Goal: Task Accomplishment & Management: Manage account settings

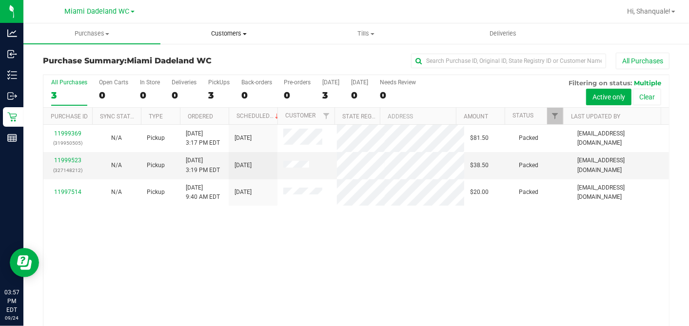
click at [230, 38] on span "Customers" at bounding box center [229, 33] width 136 height 9
click at [228, 61] on span "All customers" at bounding box center [196, 59] width 70 height 8
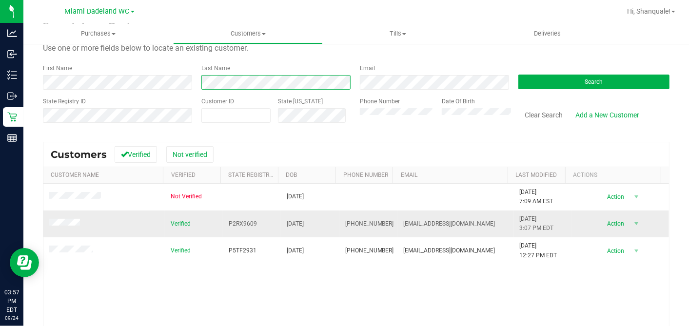
scroll to position [36, 0]
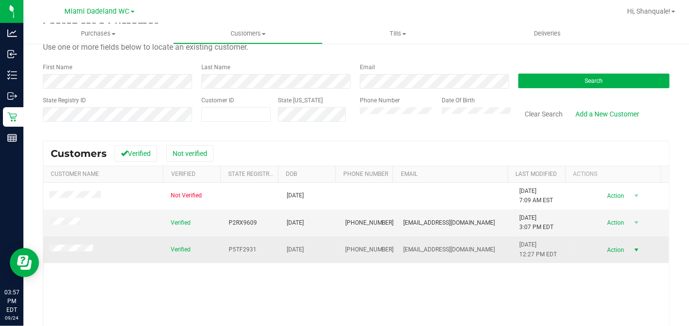
click at [630, 252] on span "select" at bounding box center [636, 250] width 12 height 14
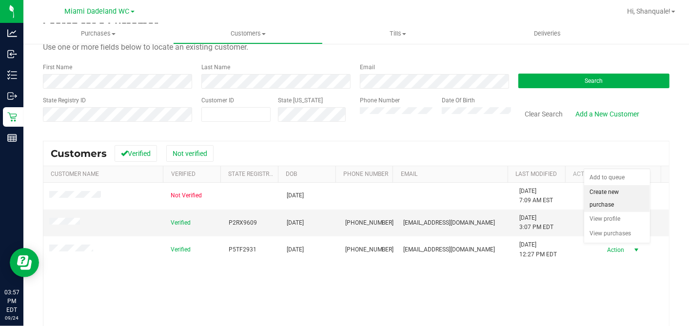
click at [619, 198] on li "Create new purchase" at bounding box center [618, 198] width 66 height 27
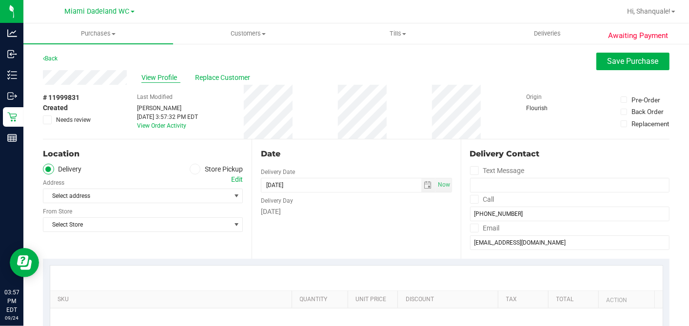
click at [149, 79] on span "View Profile" at bounding box center [161, 78] width 39 height 10
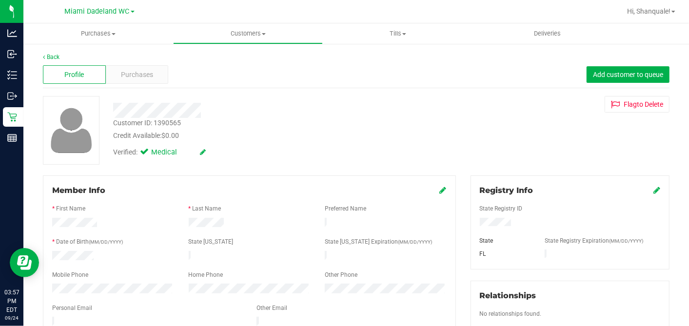
click at [149, 79] on span "Purchases" at bounding box center [137, 75] width 32 height 10
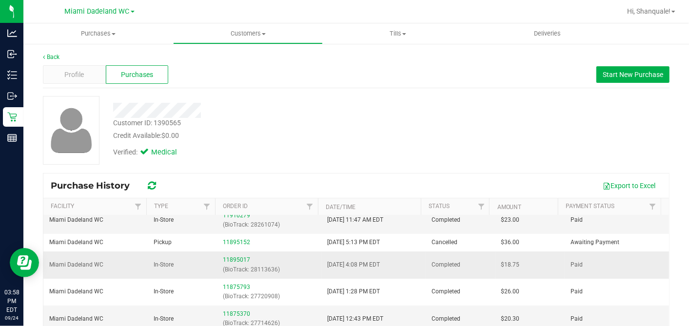
scroll to position [134, 0]
click at [227, 262] on link "11895017" at bounding box center [236, 260] width 27 height 7
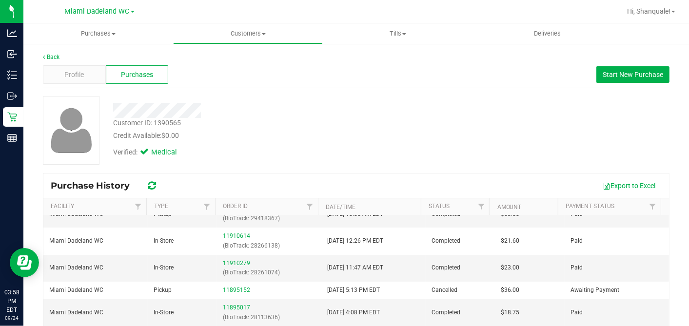
scroll to position [84, 0]
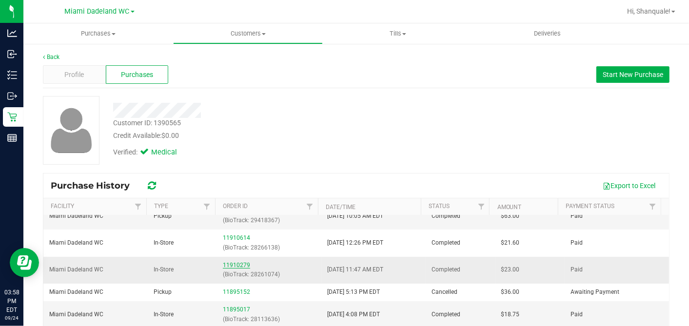
click at [237, 263] on link "11910279" at bounding box center [236, 265] width 27 height 7
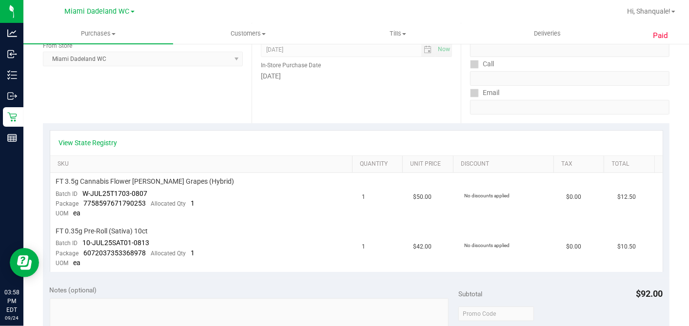
scroll to position [155, 0]
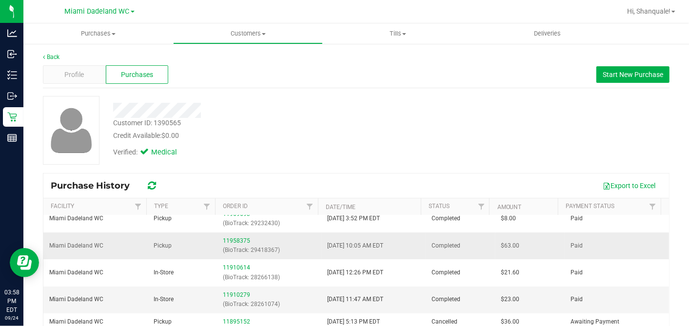
scroll to position [47, 0]
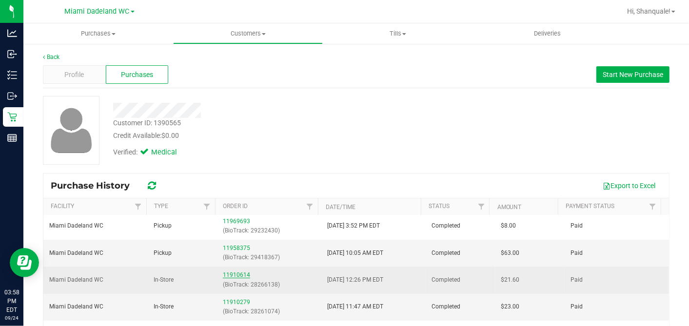
click at [237, 273] on link "11910614" at bounding box center [236, 275] width 27 height 7
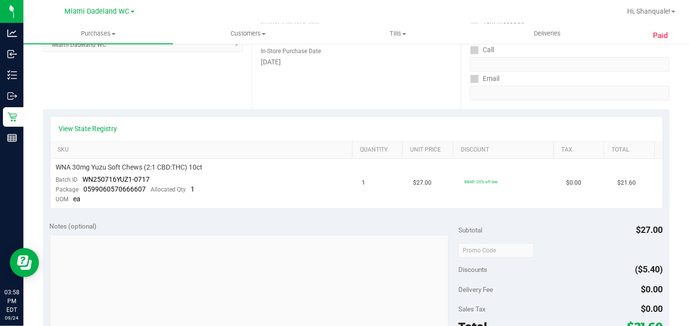
scroll to position [166, 0]
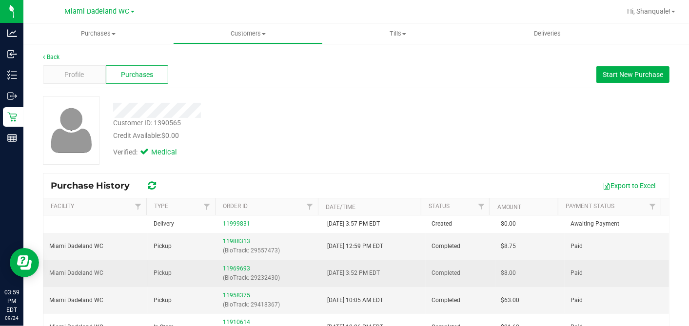
scroll to position [20, 0]
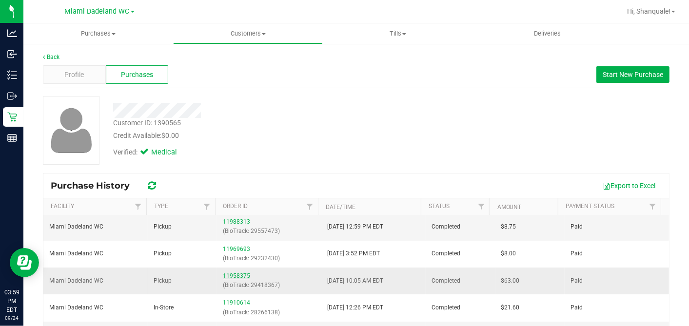
click at [225, 274] on link "11958375" at bounding box center [236, 276] width 27 height 7
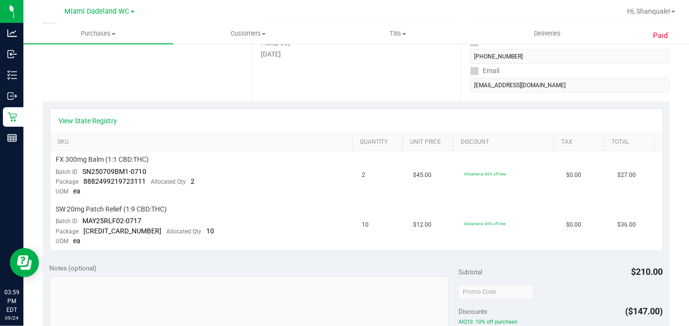
scroll to position [174, 0]
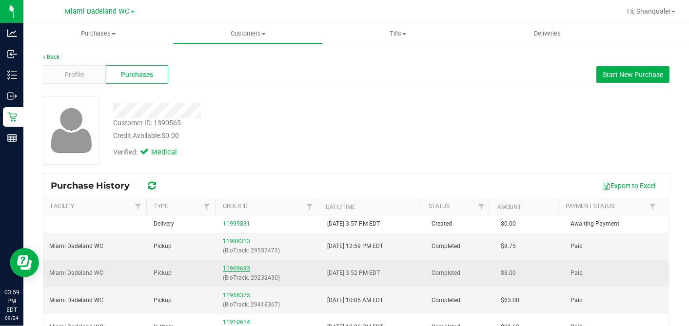
click at [237, 266] on link "11969693" at bounding box center [236, 268] width 27 height 7
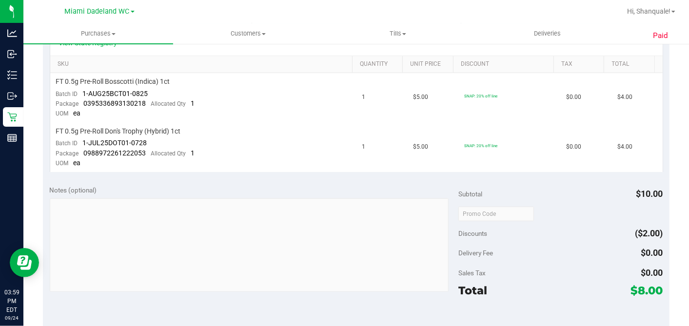
scroll to position [252, 0]
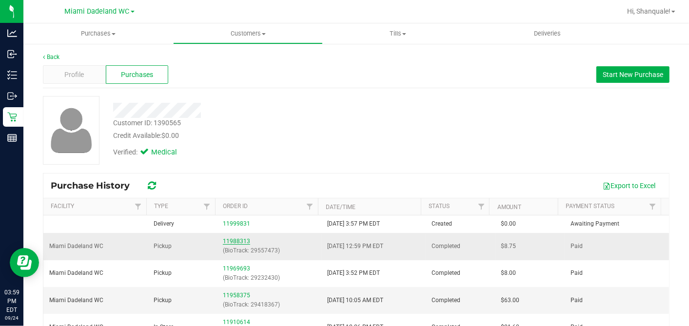
click at [223, 241] on link "11988313" at bounding box center [236, 241] width 27 height 7
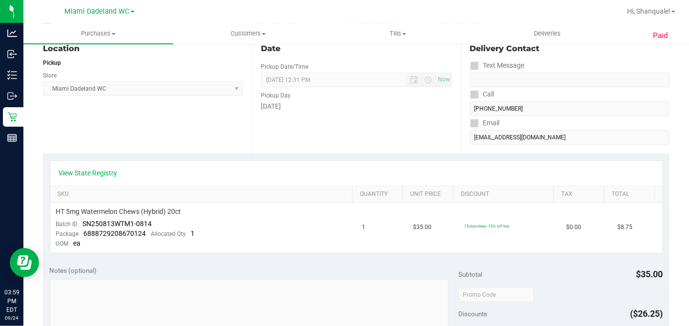
scroll to position [122, 0]
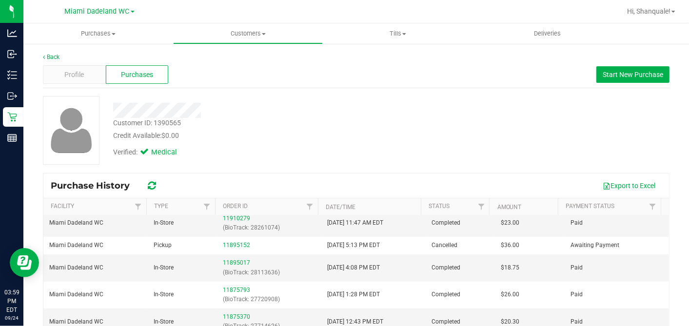
scroll to position [131, 0]
click at [234, 263] on link "11895017" at bounding box center [236, 263] width 27 height 7
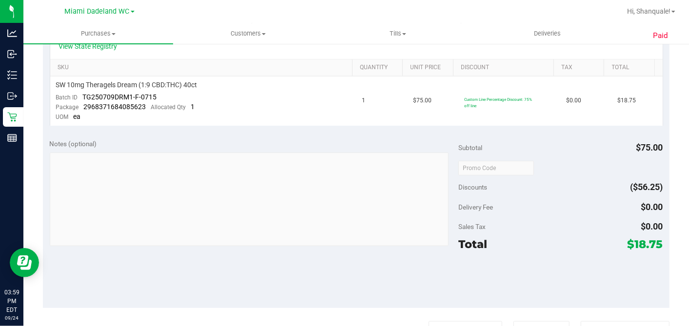
scroll to position [250, 0]
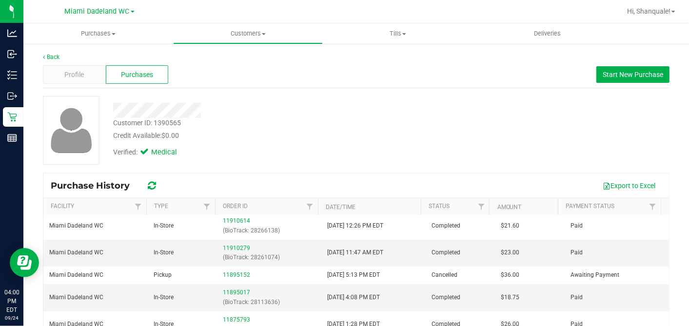
scroll to position [100, 0]
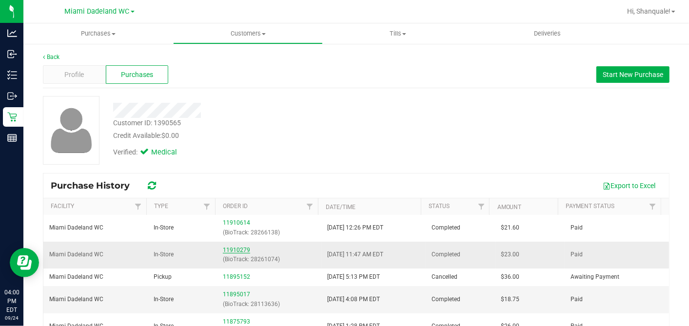
click at [232, 247] on link "11910279" at bounding box center [236, 250] width 27 height 7
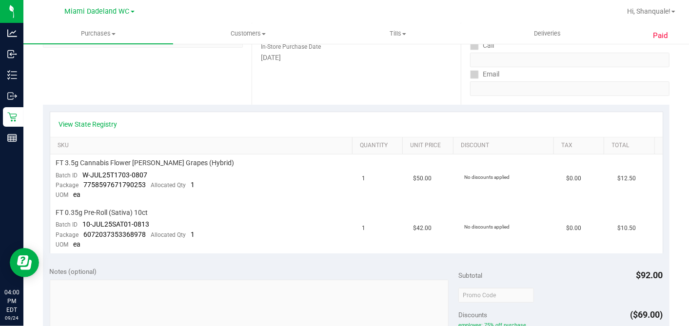
scroll to position [171, 0]
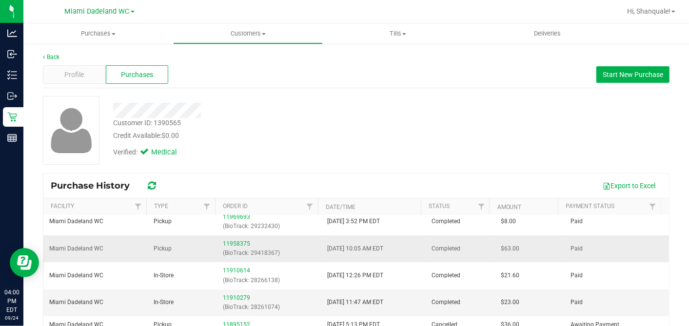
scroll to position [61, 0]
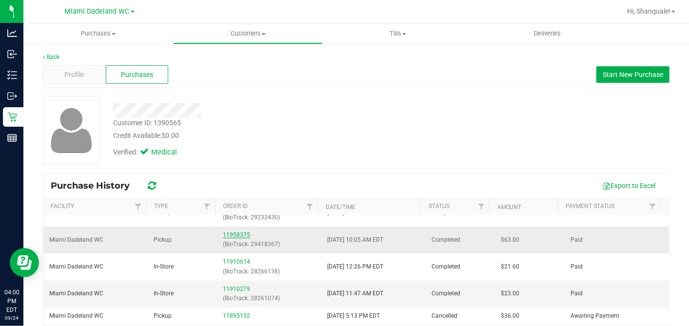
click at [241, 236] on link "11958375" at bounding box center [236, 235] width 27 height 7
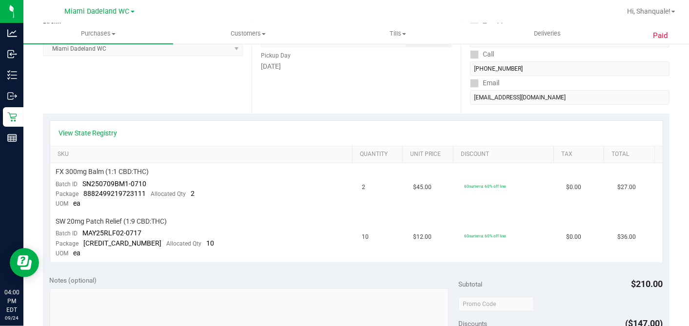
scroll to position [162, 0]
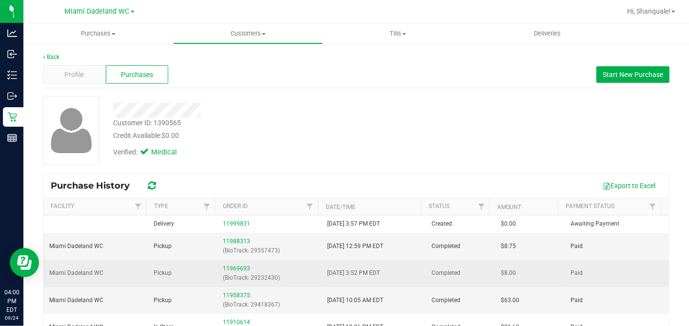
click at [226, 264] on div "11969693 (BioTrack: 29232430)" at bounding box center [269, 273] width 93 height 19
click at [226, 267] on link "11969693" at bounding box center [236, 268] width 27 height 7
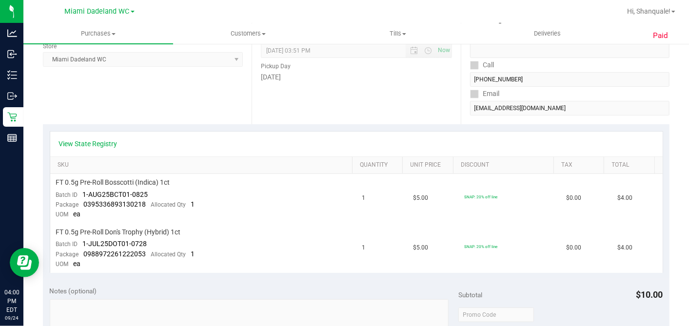
scroll to position [151, 0]
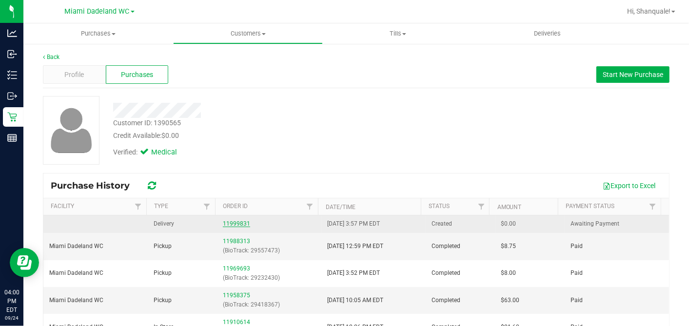
click at [243, 221] on link "11999831" at bounding box center [236, 224] width 27 height 7
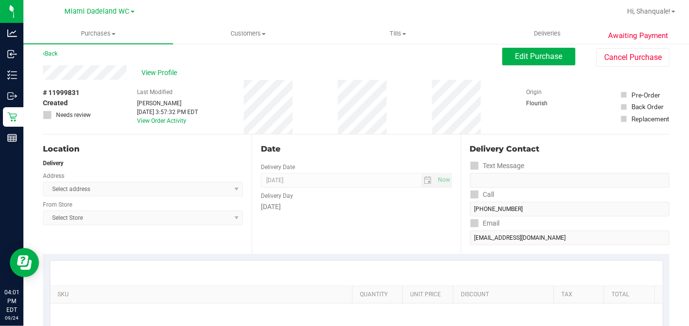
scroll to position [2, 0]
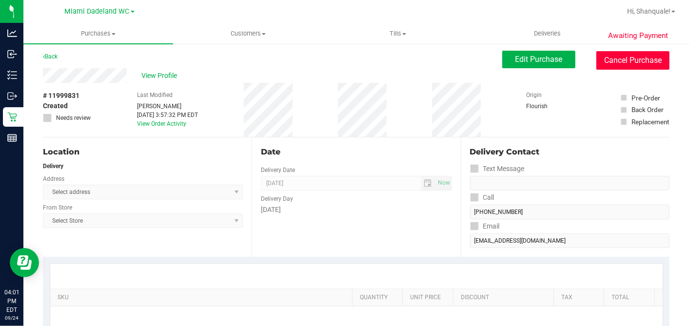
click at [607, 57] on button "Cancel Purchase" at bounding box center [633, 60] width 73 height 19
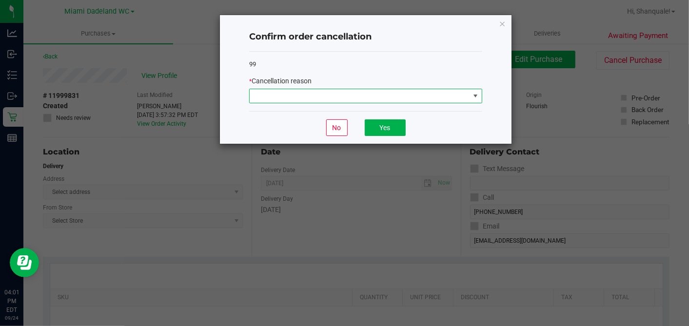
click at [417, 96] on span at bounding box center [360, 96] width 220 height 14
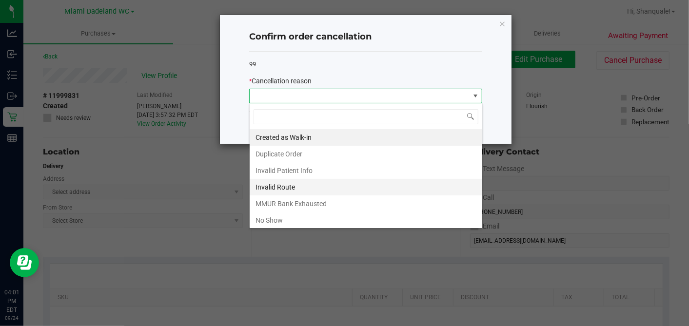
scroll to position [49, 0]
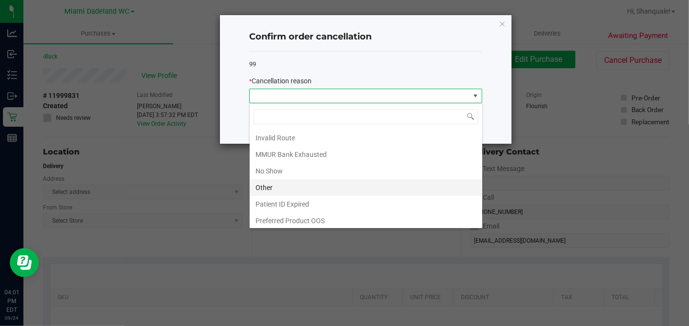
click at [335, 182] on li "Other" at bounding box center [366, 188] width 233 height 17
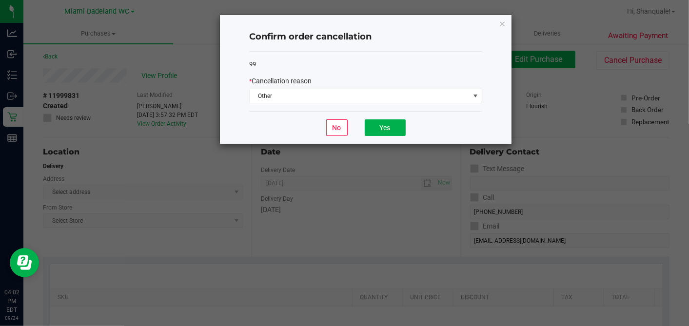
click at [378, 118] on div "No Yes" at bounding box center [365, 127] width 233 height 33
click at [378, 121] on button "Yes" at bounding box center [385, 128] width 41 height 17
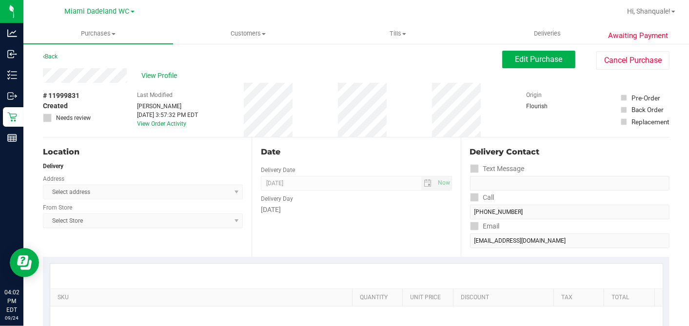
click at [622, 84] on div "Pre-Order Back Order Replacement" at bounding box center [645, 110] width 49 height 54
click at [639, 66] on button "Cancel Purchase" at bounding box center [633, 60] width 73 height 19
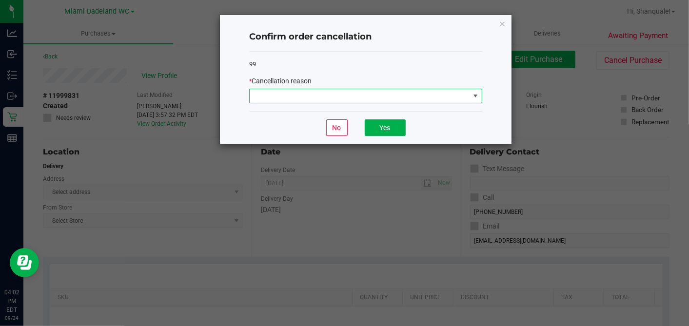
click at [411, 99] on span at bounding box center [360, 96] width 220 height 14
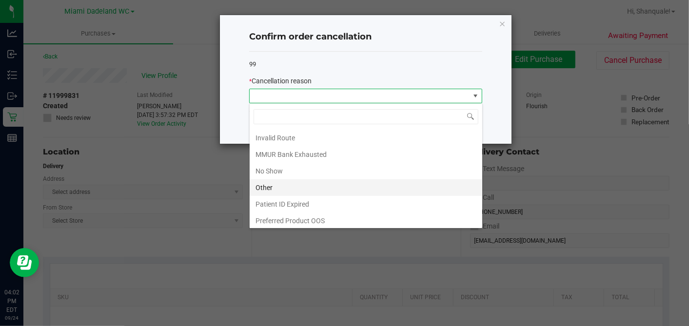
click at [360, 185] on li "Other" at bounding box center [366, 188] width 233 height 17
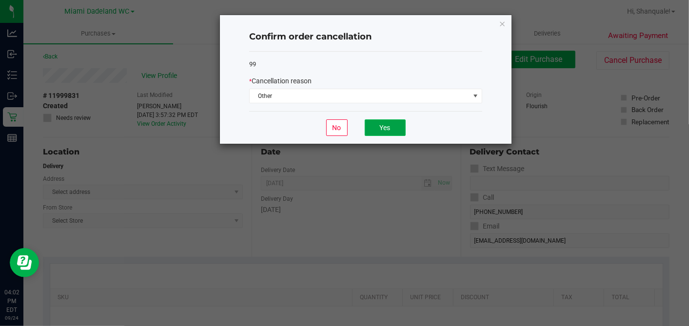
click at [382, 121] on button "Yes" at bounding box center [385, 128] width 41 height 17
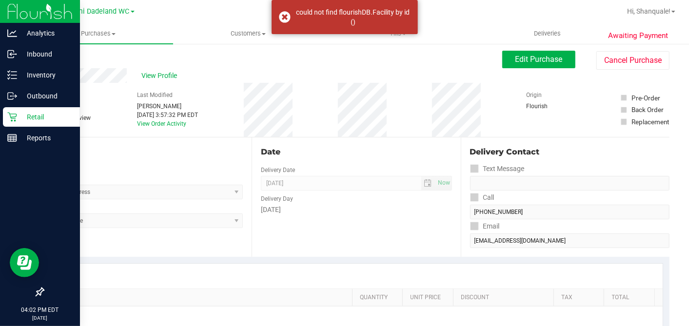
click at [17, 114] on p "Retail" at bounding box center [46, 117] width 59 height 12
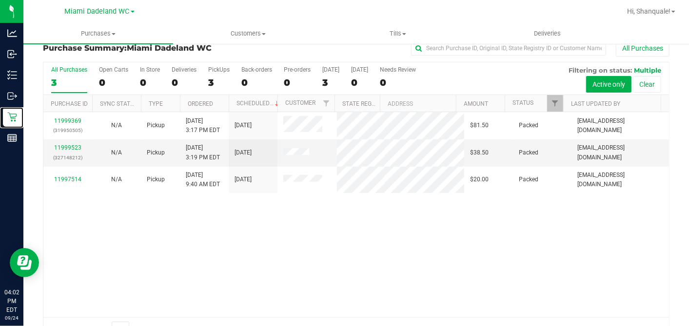
scroll to position [12, 0]
